Goal: Communication & Community: Answer question/provide support

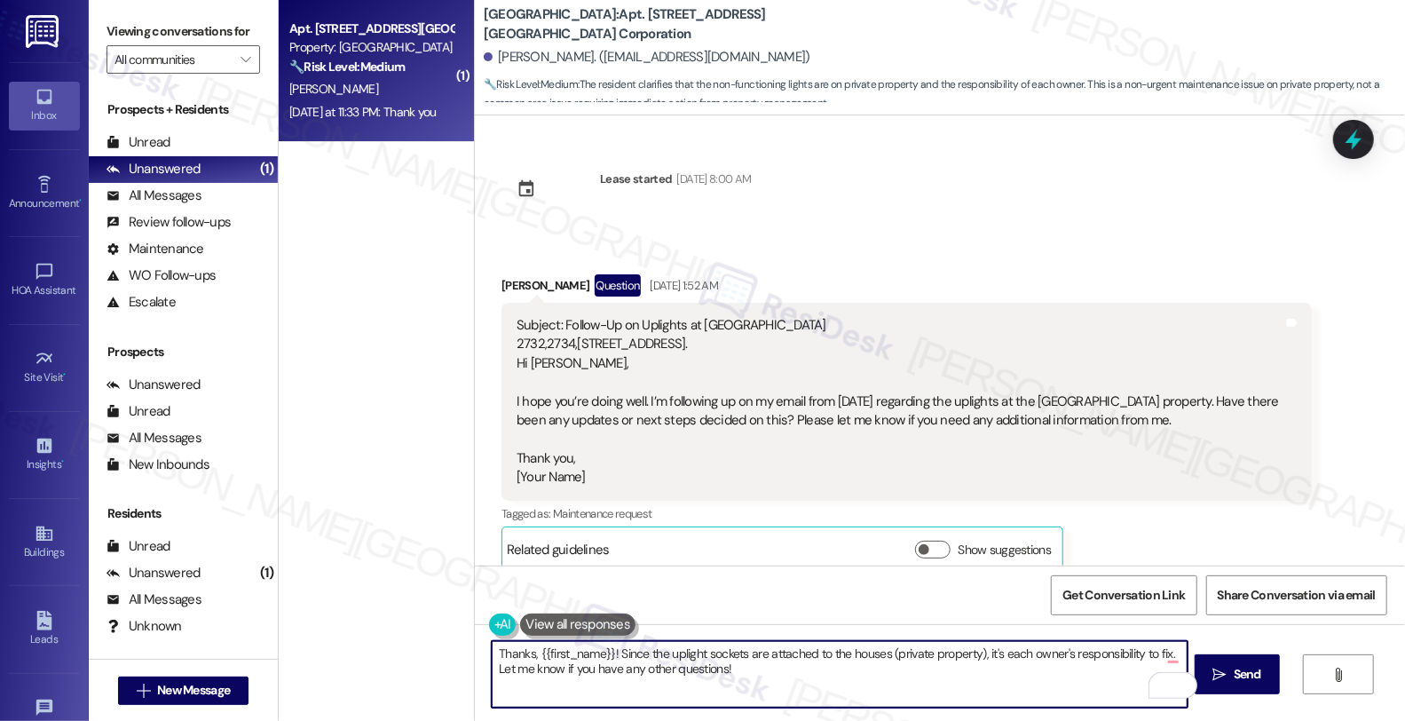
scroll to position [5843, 0]
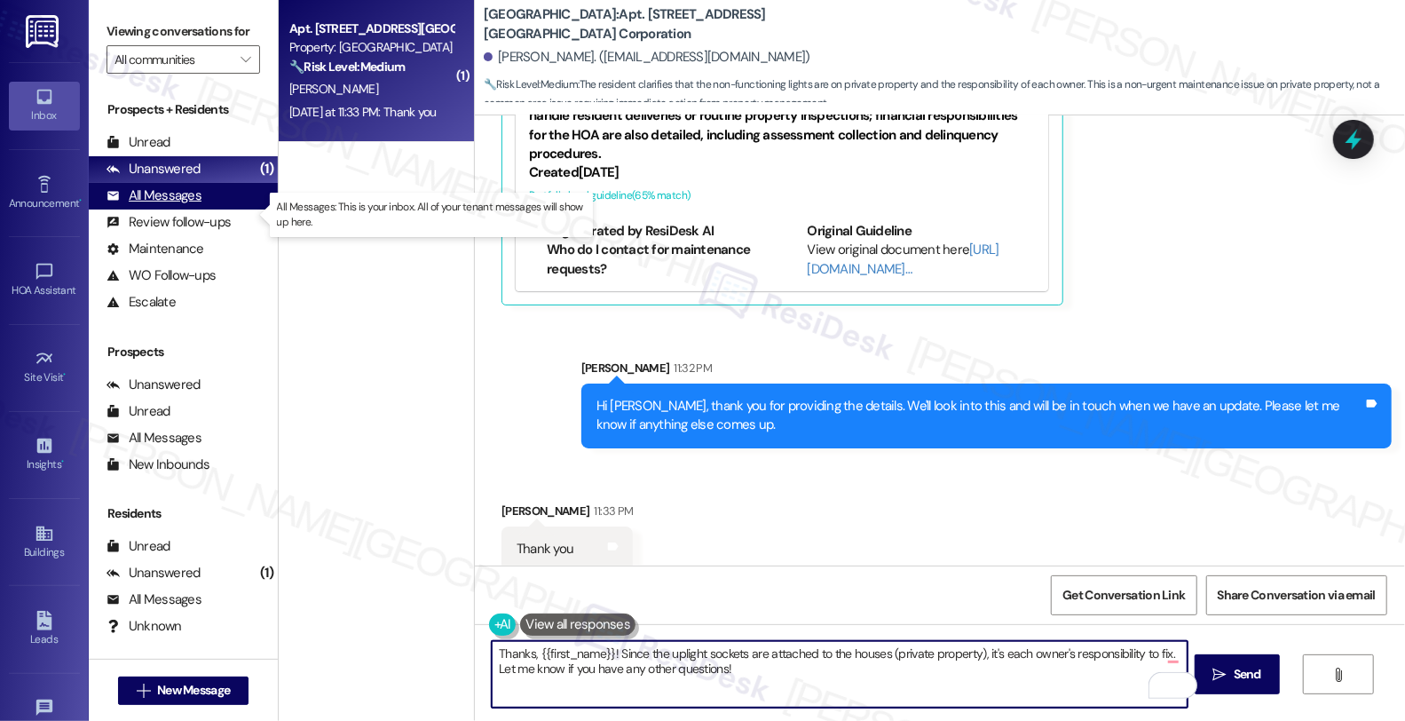
click at [189, 205] on div "All Messages" at bounding box center [154, 195] width 95 height 19
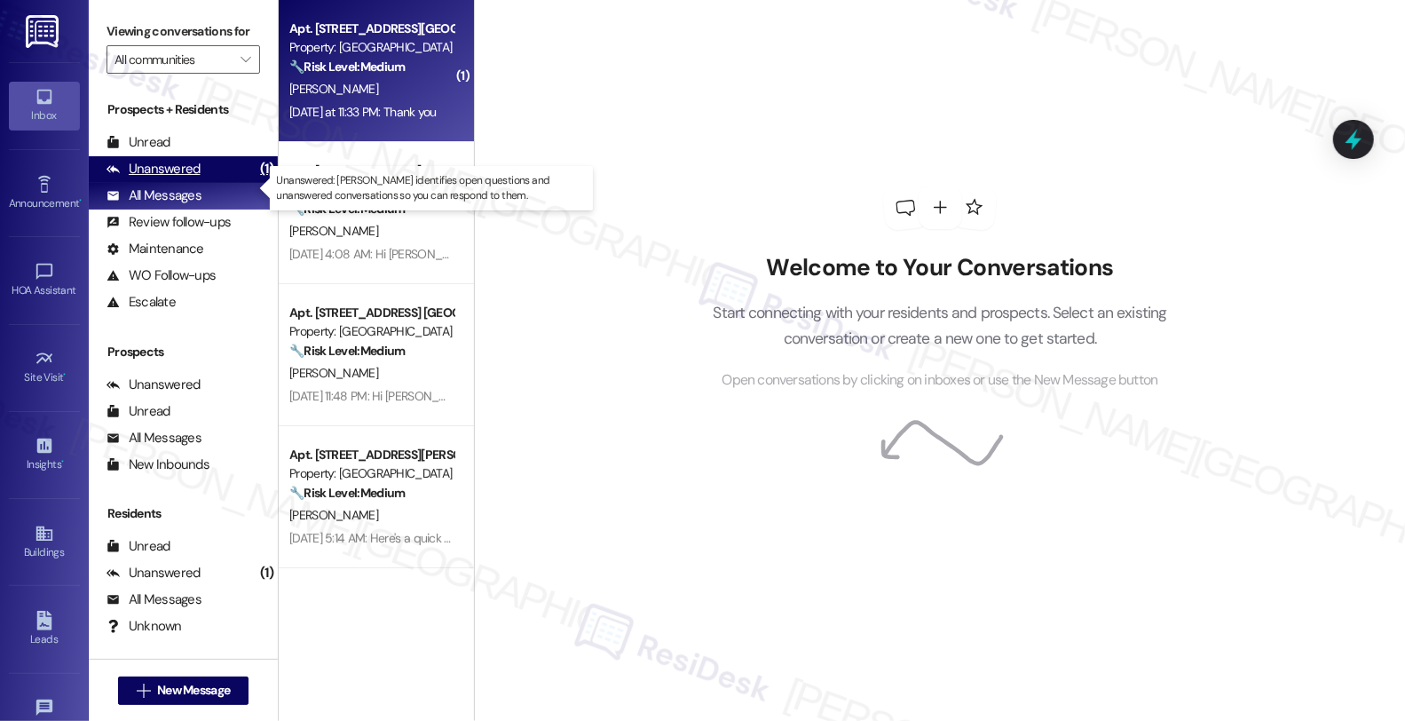
click at [187, 178] on div "Unanswered" at bounding box center [154, 169] width 94 height 19
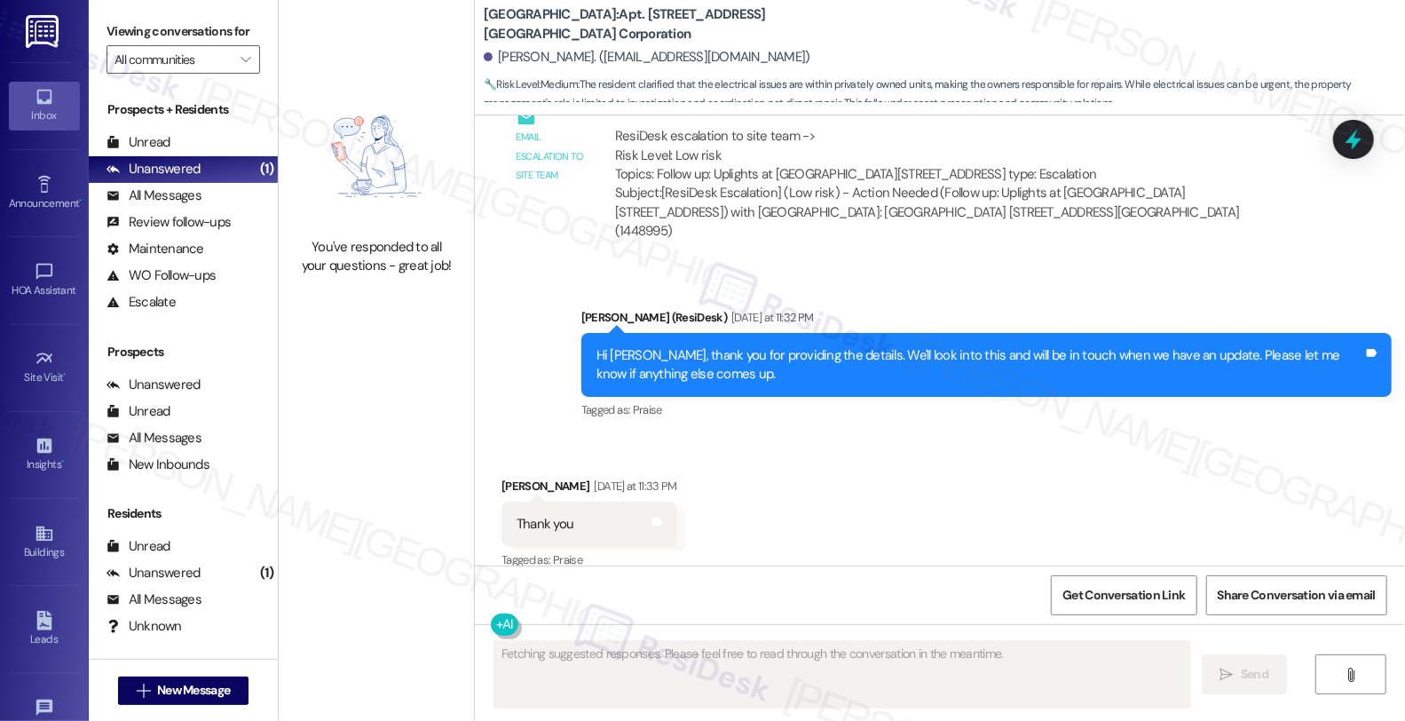
scroll to position [5826, 0]
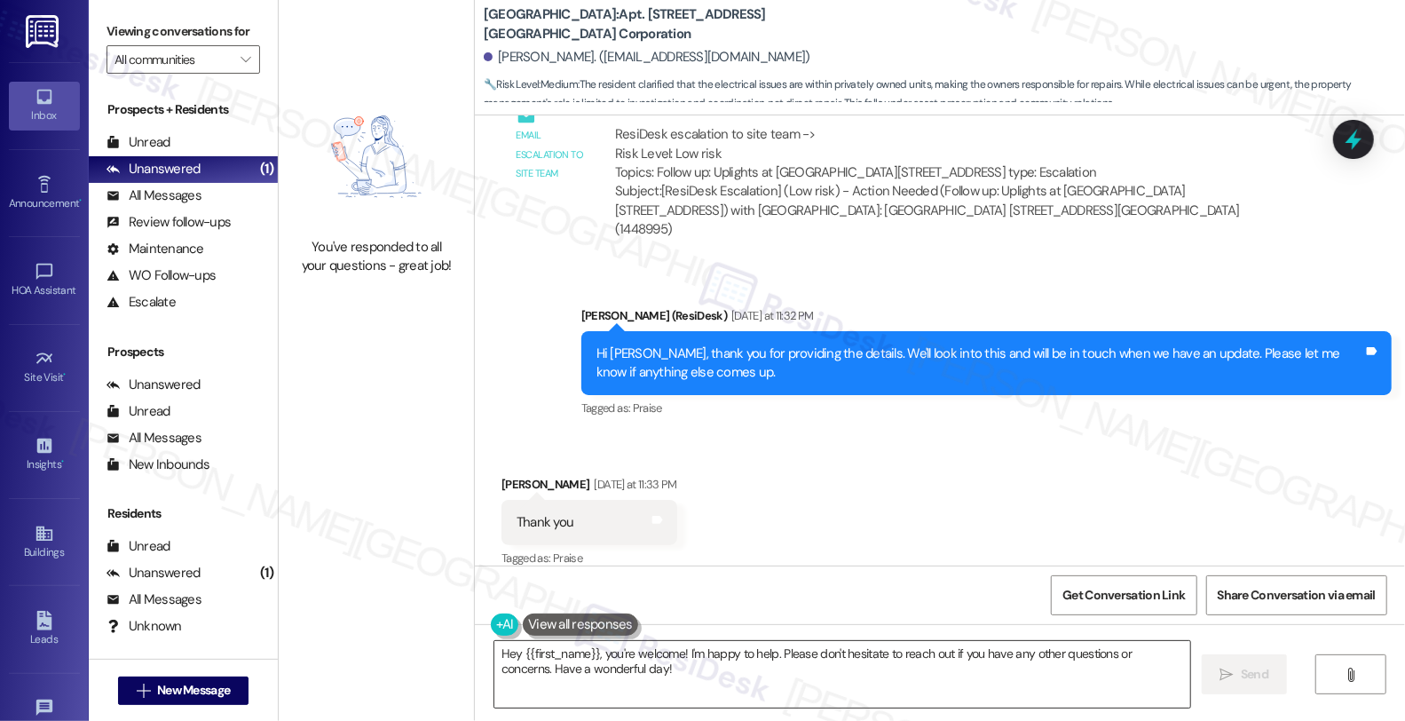
click at [643, 670] on textarea "Hey {{first_name}}, you're welcome! I'm happy to help. Please don't hesitate to…" at bounding box center [842, 674] width 696 height 67
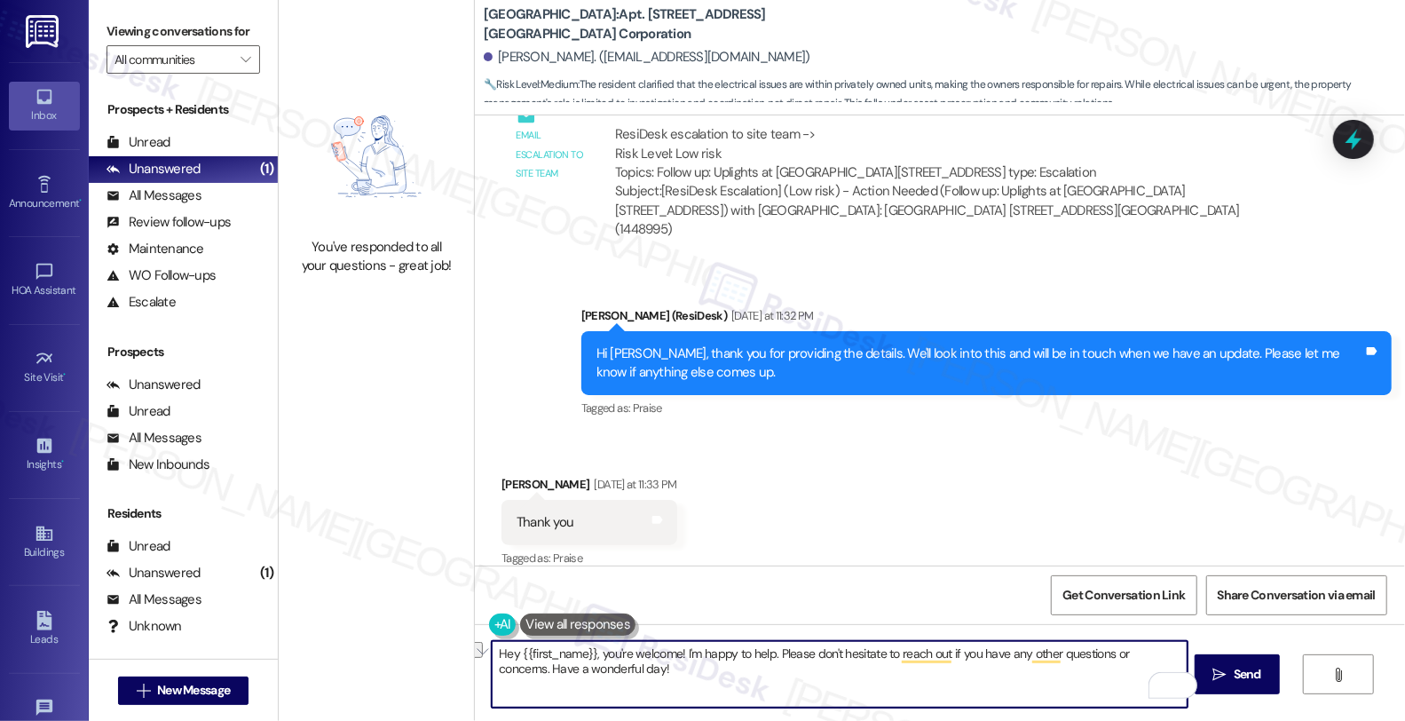
drag, startPoint x: 485, startPoint y: 650, endPoint x: 596, endPoint y: 646, distance: 111.0
click at [596, 646] on textarea "Hey {{first_name}}, you're welcome! I'm happy to help. Please don't hesitate to…" at bounding box center [840, 674] width 696 height 67
type textarea "You're welcome! I'm happy to help. Please don't hesitate to reach out if you ha…"
click at [1223, 663] on button " Send" at bounding box center [1238, 674] width 86 height 40
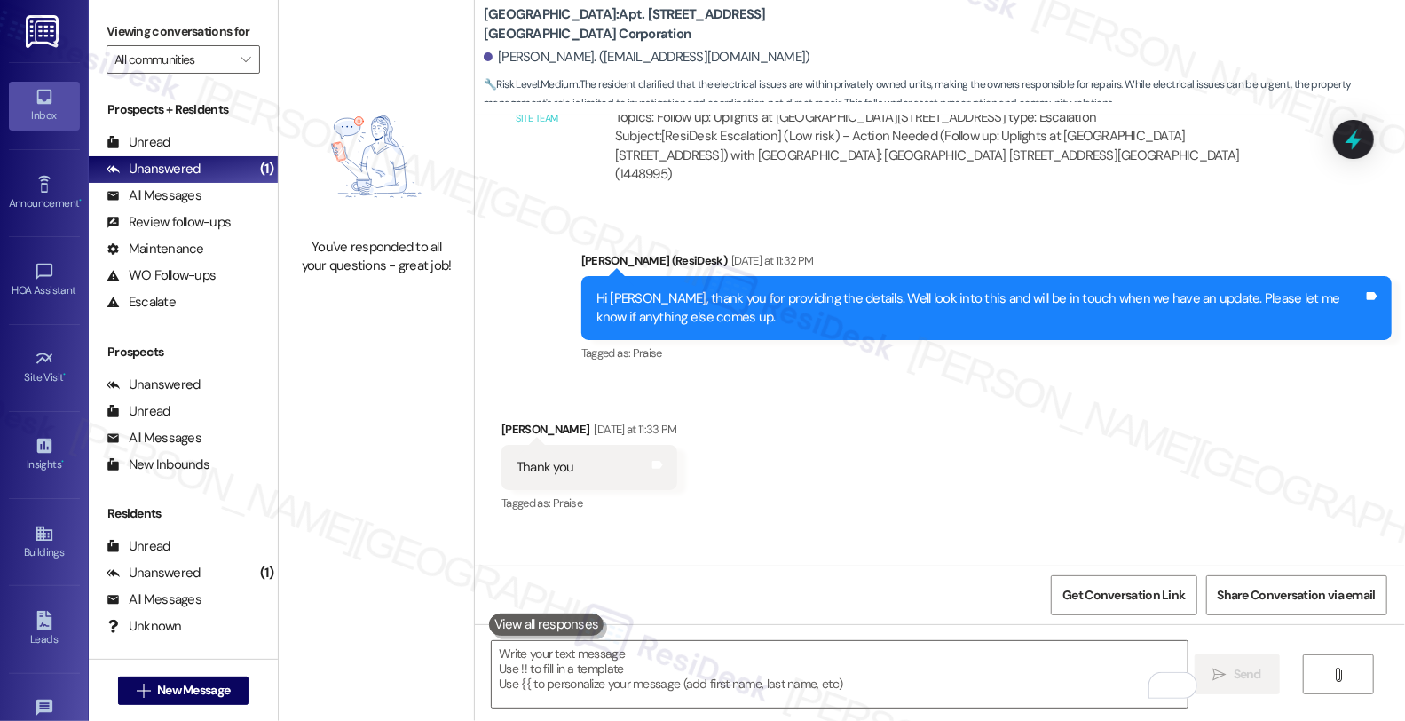
scroll to position [5949, 0]
